Goal: Transaction & Acquisition: Purchase product/service

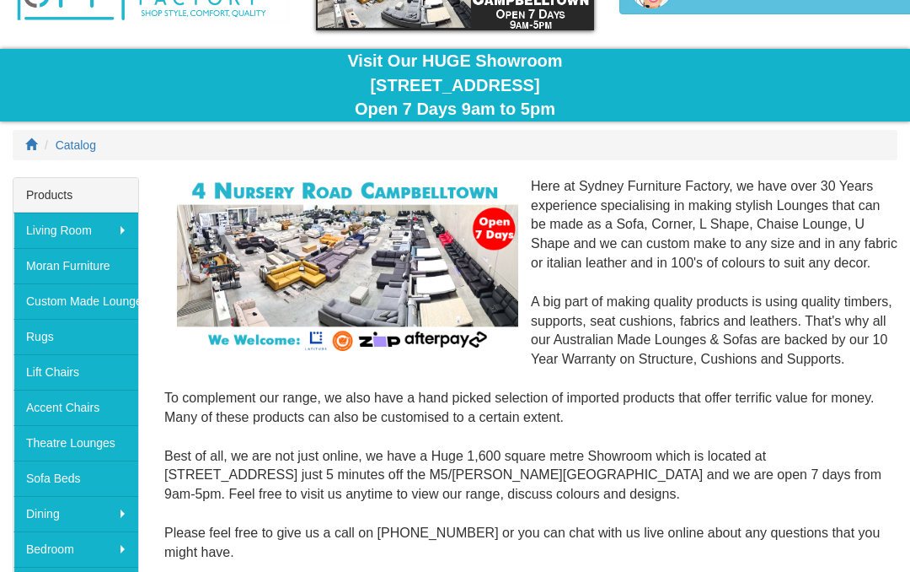
scroll to position [112, 0]
click at [400, 266] on img at bounding box center [347, 266] width 341 height 178
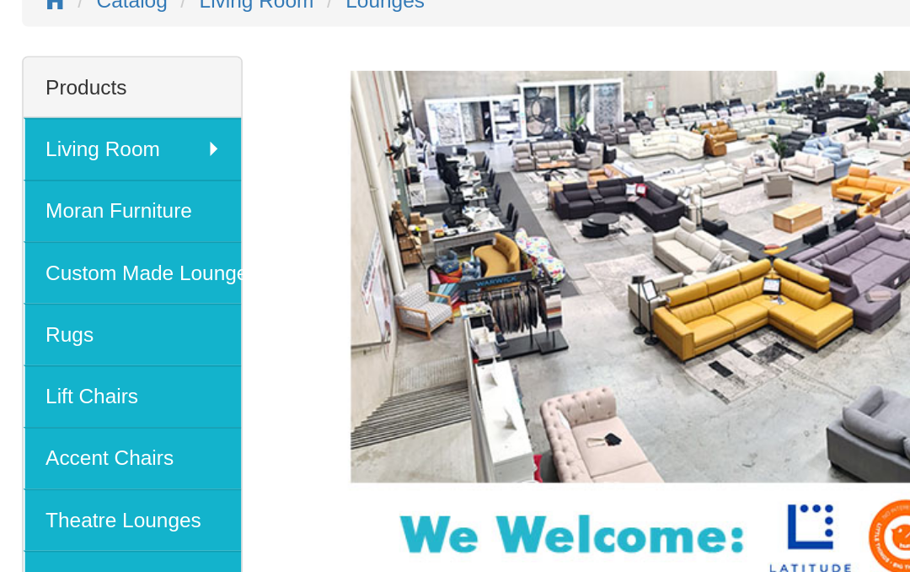
scroll to position [257, 0]
click at [71, 232] on link "Lift Chairs" at bounding box center [75, 226] width 125 height 35
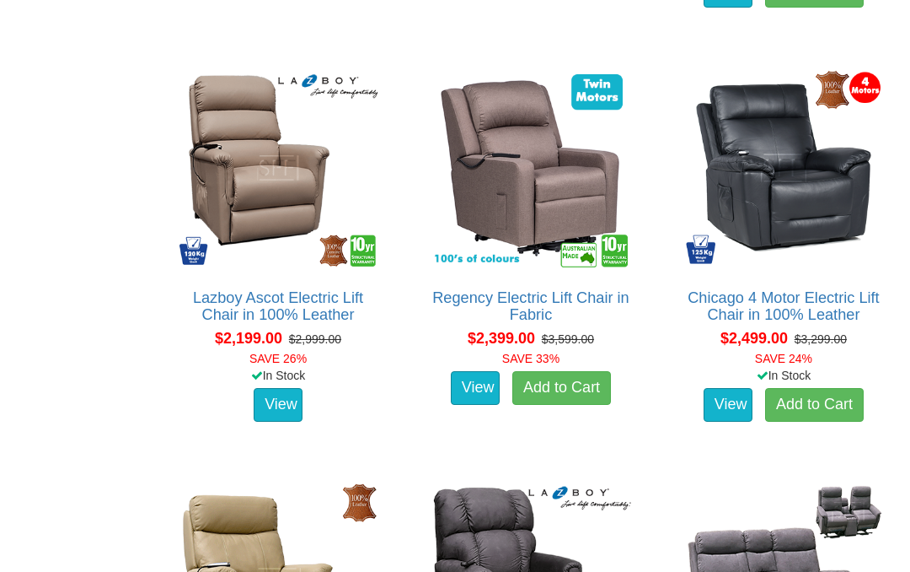
scroll to position [2676, 0]
click at [786, 314] on link "Chicago 4 Motor Electric Lift Chair in 100% Leather" at bounding box center [783, 306] width 191 height 34
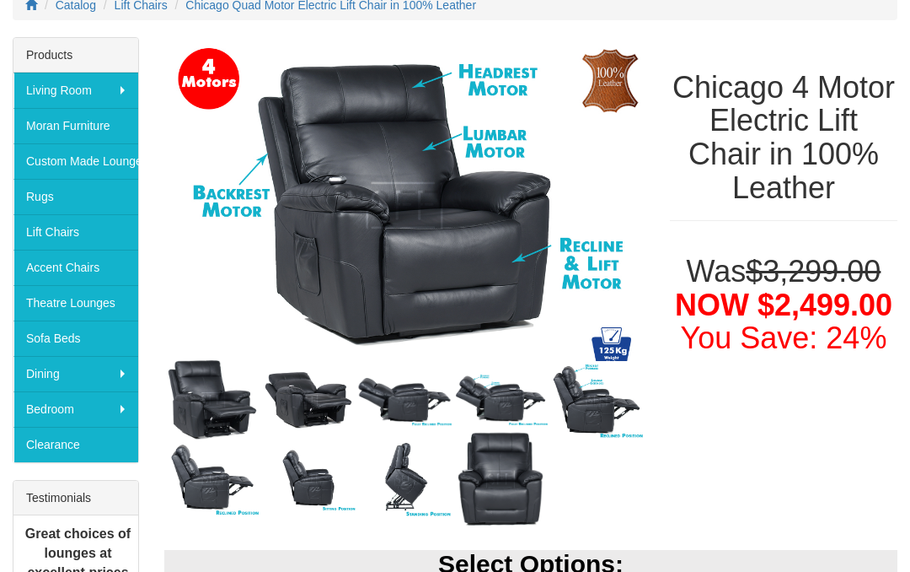
scroll to position [252, 0]
click at [319, 407] on img at bounding box center [308, 400] width 96 height 70
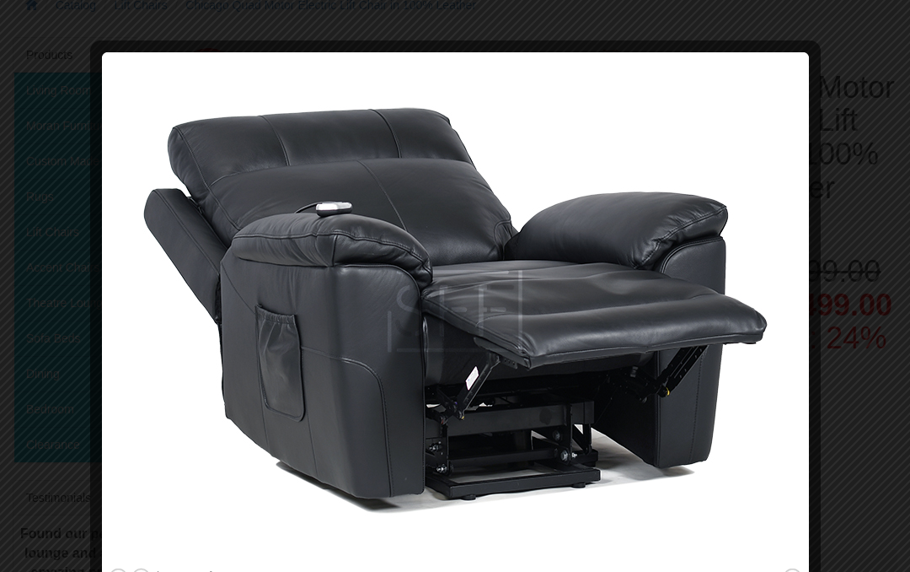
click at [796, 571] on button "close" at bounding box center [792, 577] width 21 height 21
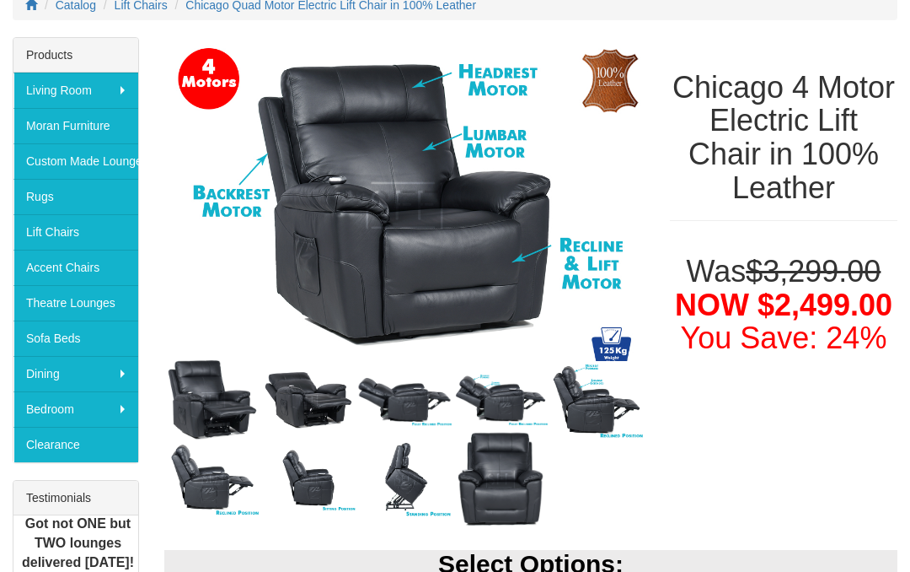
click at [607, 416] on img at bounding box center [597, 400] width 96 height 78
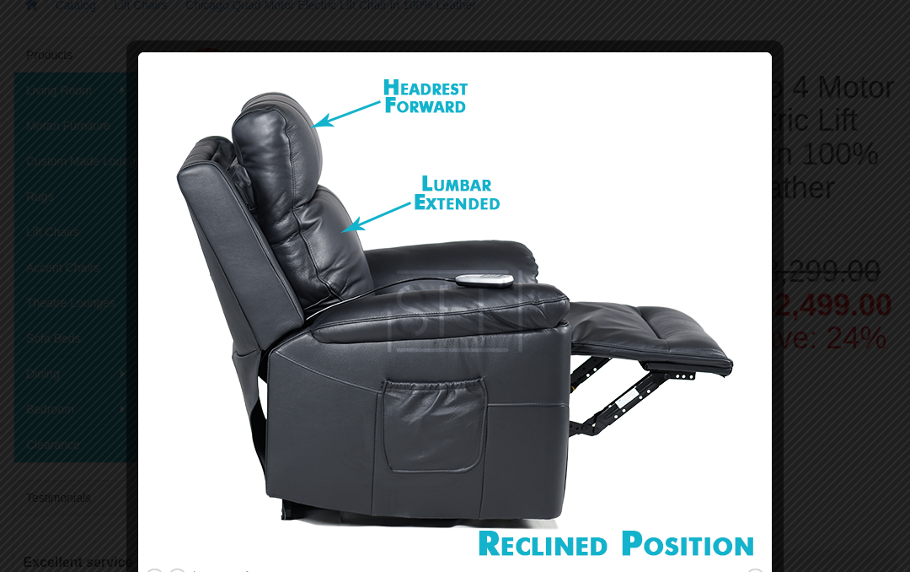
click at [754, 571] on button "close" at bounding box center [755, 577] width 21 height 21
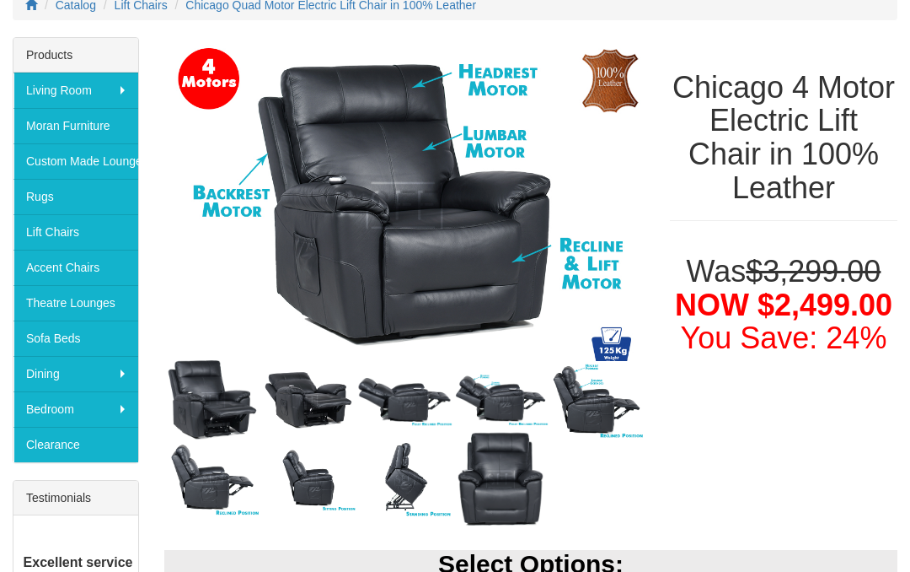
click at [501, 410] on img at bounding box center [501, 399] width 96 height 53
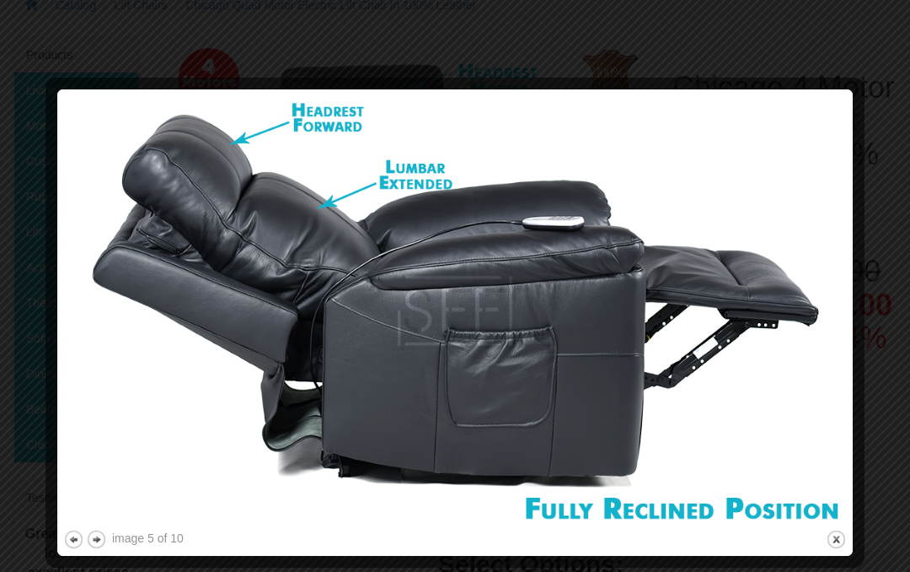
click at [836, 548] on button "close" at bounding box center [836, 539] width 21 height 21
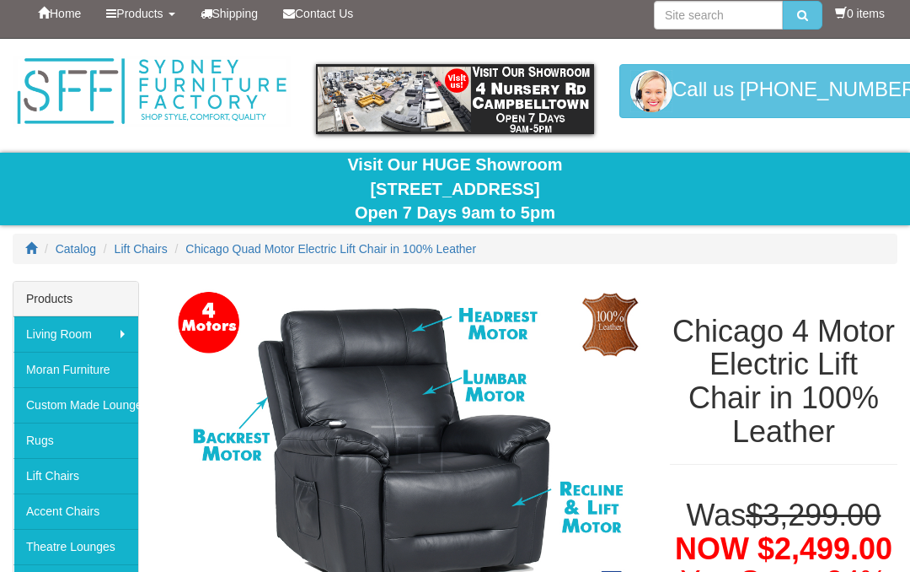
scroll to position [0, 0]
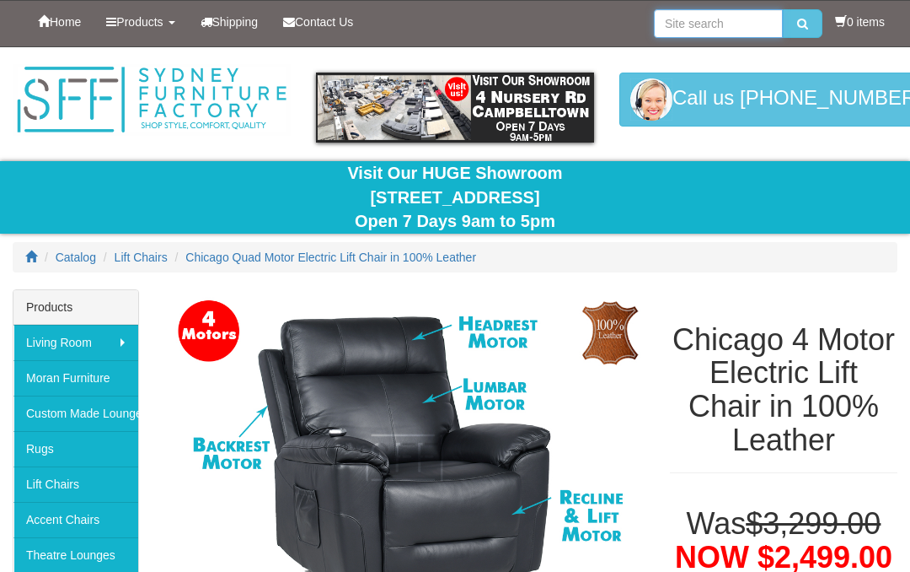
click at [664, 33] on input "search" at bounding box center [718, 23] width 129 height 29
type input "Lazy boy pinnacle 2"
click at [801, 30] on icon "submit" at bounding box center [802, 24] width 11 height 12
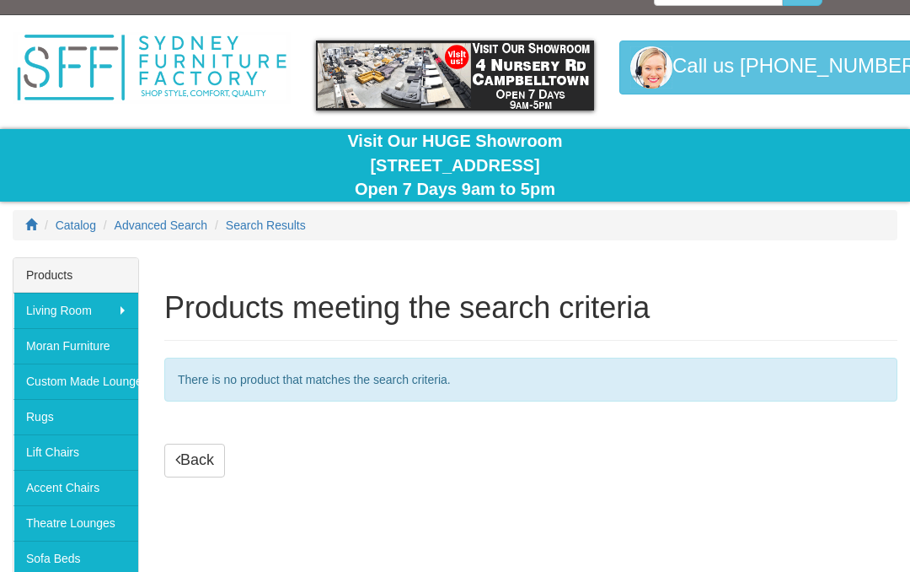
scroll to position [32, 0]
click at [77, 462] on link "Lift Chairs" at bounding box center [75, 451] width 125 height 35
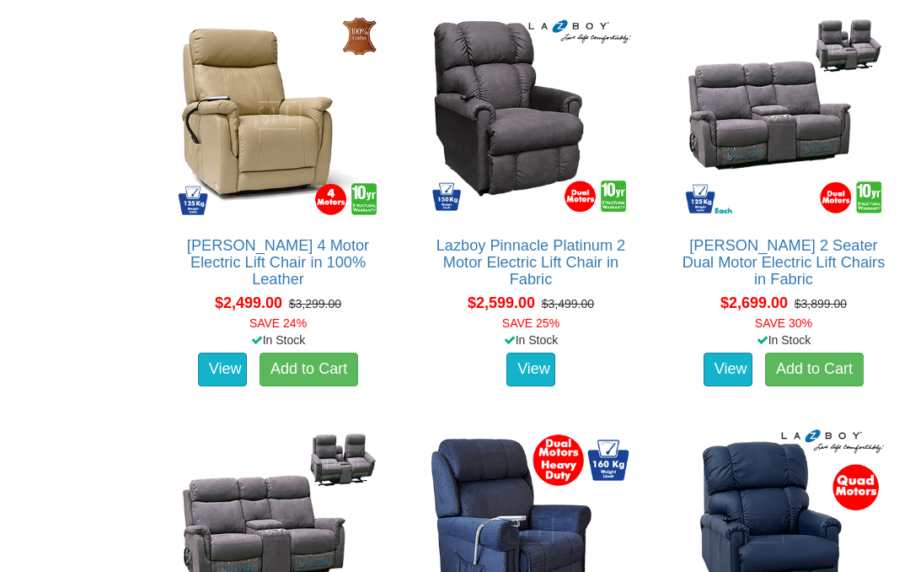
scroll to position [3142, 0]
click at [550, 267] on link "Lazboy Pinnacle Platinum 2 Motor Electric Lift Chair in Fabric" at bounding box center [531, 262] width 189 height 51
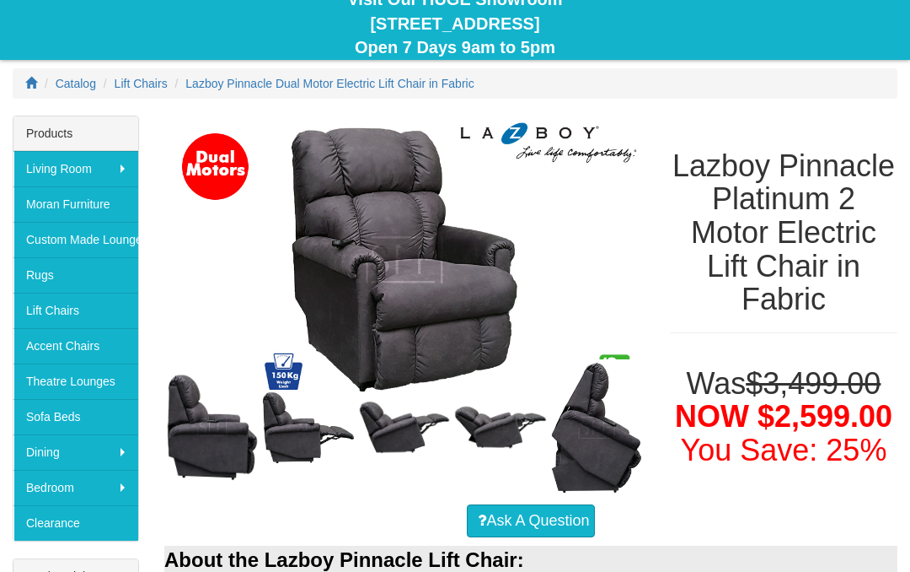
scroll to position [174, 0]
click at [497, 438] on img at bounding box center [501, 427] width 96 height 47
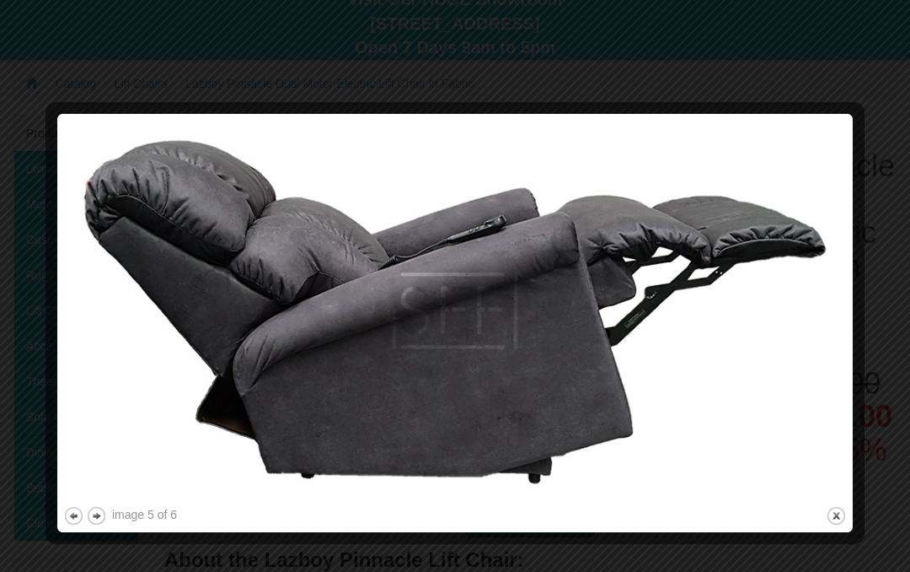
click at [836, 521] on button "close" at bounding box center [836, 515] width 21 height 21
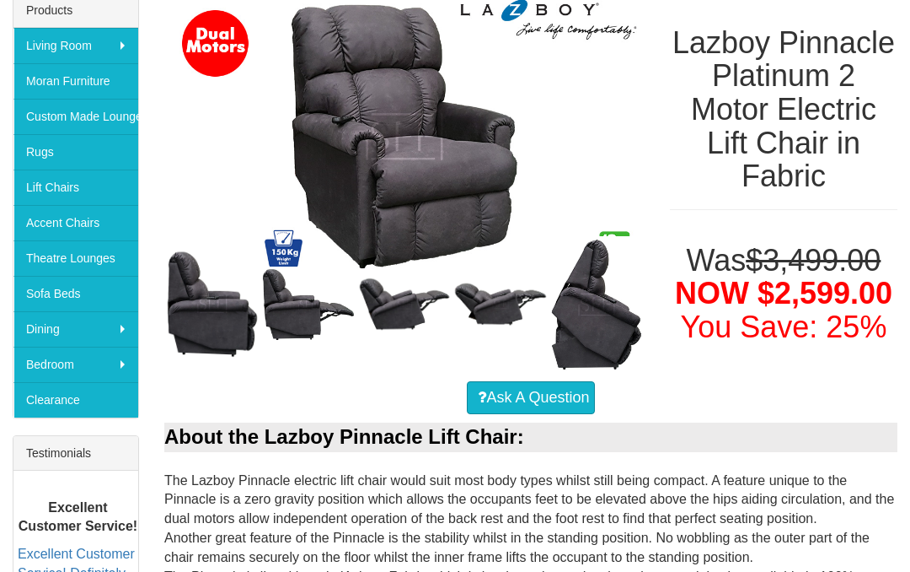
scroll to position [296, 0]
